Goal: Navigation & Orientation: Understand site structure

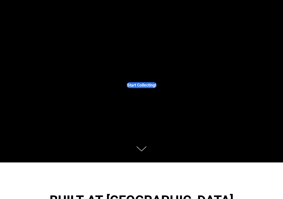
scroll to position [11, 0]
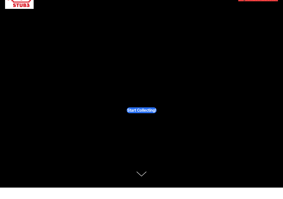
click at [139, 101] on div "The music industry has never been more fractured. We use digital ticket stubs t…" at bounding box center [142, 103] width 198 height 10
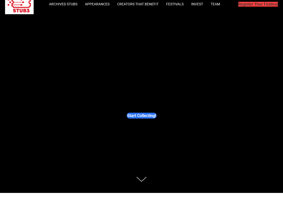
scroll to position [0, 0]
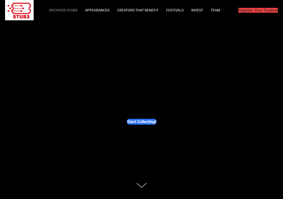
click at [63, 11] on link "Archived Stubs" at bounding box center [63, 10] width 28 height 4
click at [93, 10] on link "Appearances" at bounding box center [97, 10] width 25 height 4
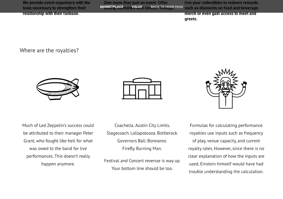
scroll to position [1529, 0]
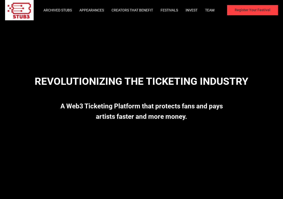
click at [251, 13] on link "Register Your Festival" at bounding box center [252, 10] width 51 height 10
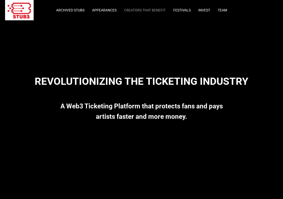
click at [139, 11] on link "Creators that Benefit" at bounding box center [145, 10] width 42 height 4
click at [111, 11] on link "Appearances" at bounding box center [104, 10] width 25 height 4
click at [205, 10] on link "Invest" at bounding box center [205, 10] width 12 height 4
